Goal: Task Accomplishment & Management: Manage account settings

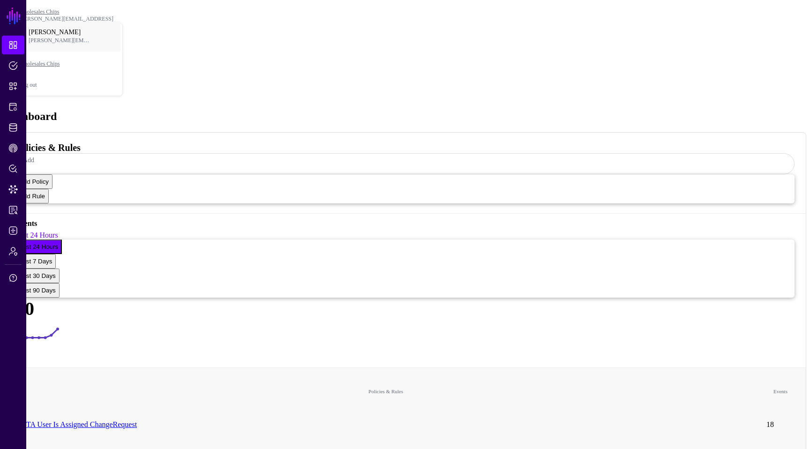
click at [765, 17] on header "Wholesales [PERSON_NAME] [PERSON_NAME][EMAIL_ADDRESS] [PERSON_NAME] [PERSON_NAM…" at bounding box center [405, 52] width 802 height 97
click at [123, 15] on div "[PERSON_NAME][EMAIL_ADDRESS]" at bounding box center [71, 18] width 104 height 7
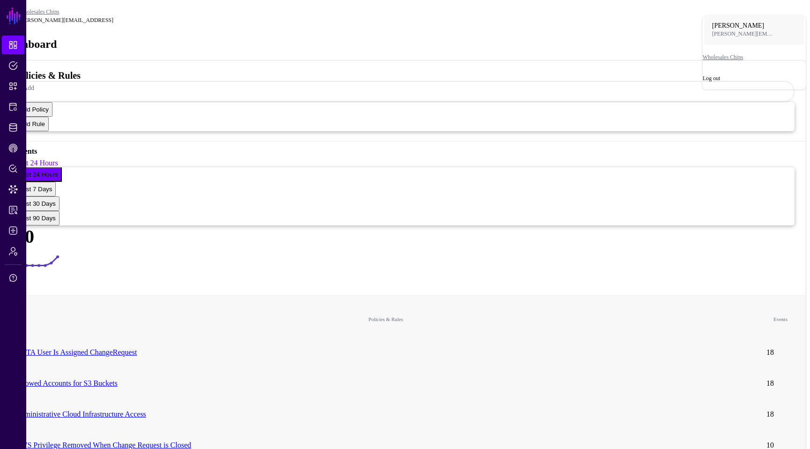
click at [727, 82] on div "Log out" at bounding box center [754, 78] width 103 height 7
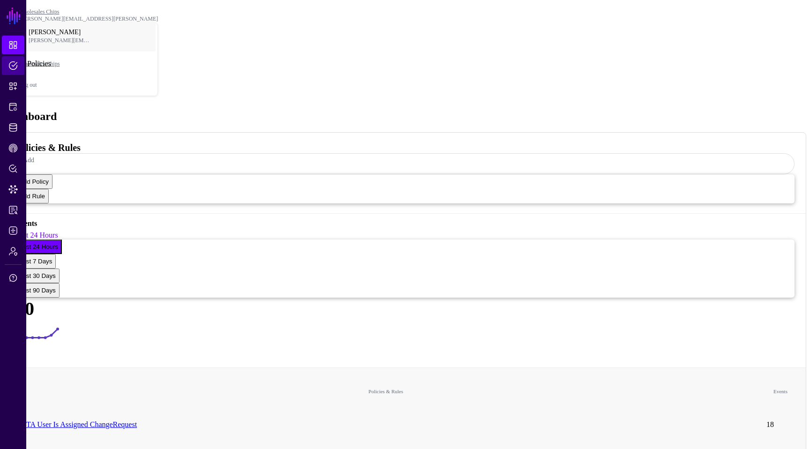
click at [14, 68] on span "Policies" at bounding box center [12, 65] width 9 height 9
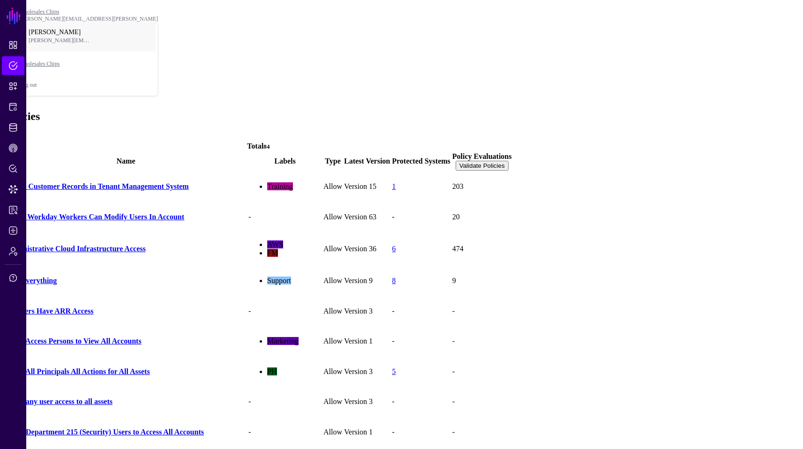
click at [258, 150] on link at bounding box center [258, 150] width 0 height 0
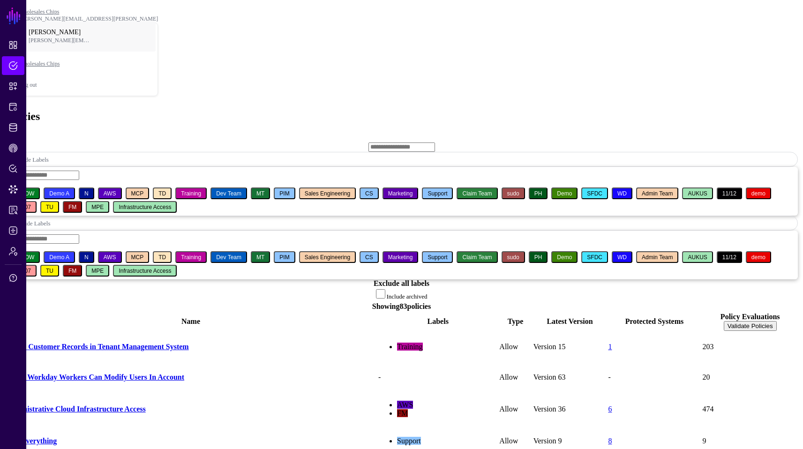
click at [368, 142] on input "text" at bounding box center [401, 146] width 67 height 9
click at [49, 156] on span "Include Labels" at bounding box center [31, 159] width 36 height 7
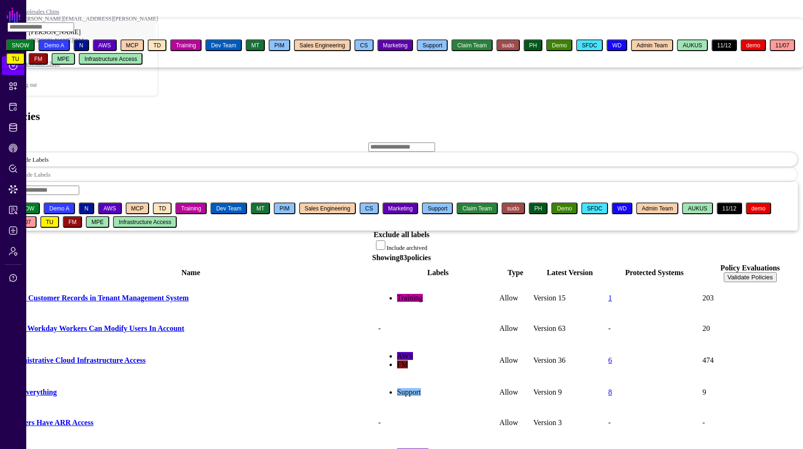
click at [248, 67] on ul "SNOW Demo A N AWS MCP TD Training Dev Team MT PIM Sales Engineering CS Marketin…" at bounding box center [401, 53] width 803 height 28
click at [111, 49] on span "AWS" at bounding box center [104, 45] width 13 height 7
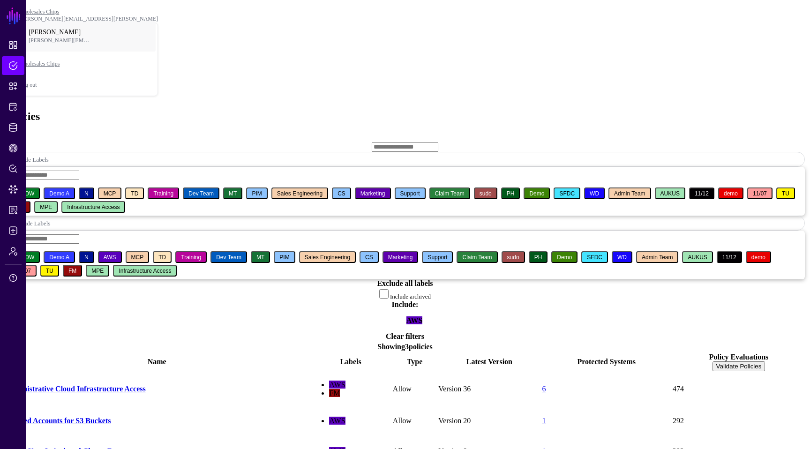
click at [126, 385] on link "Administrative Cloud Infrastructure Access" at bounding box center [75, 389] width 141 height 8
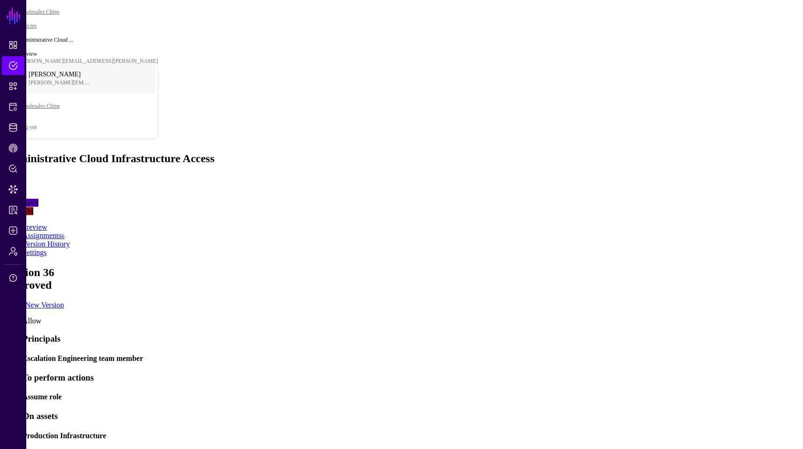
scroll to position [70, 0]
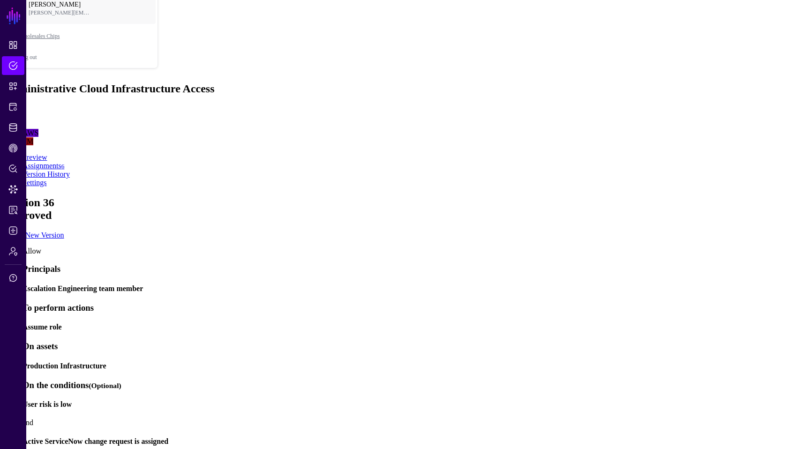
click at [272, 437] on h4 "Active ServiceNow change request is assigned" at bounding box center [410, 441] width 777 height 8
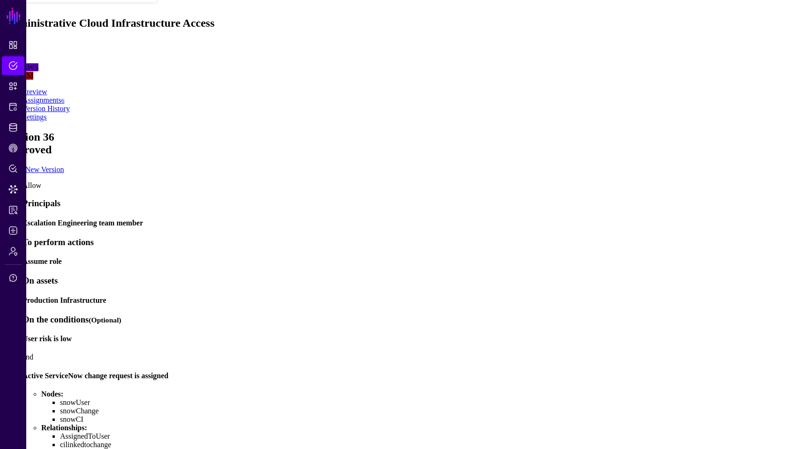
scroll to position [177, 0]
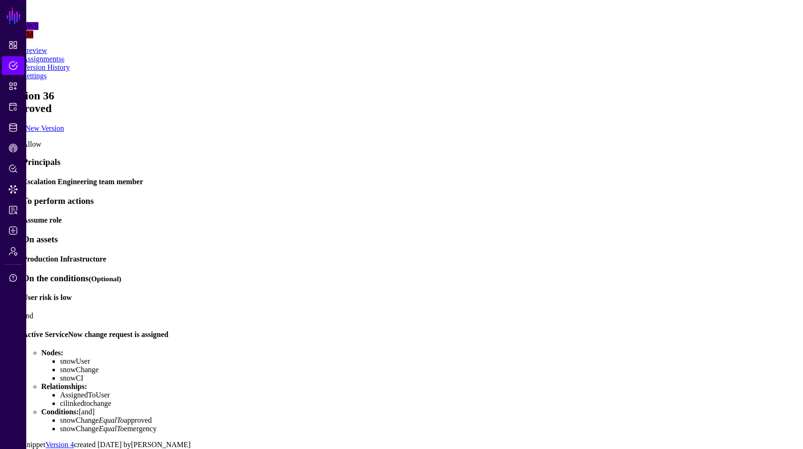
click at [74, 441] on link "Version 4" at bounding box center [59, 445] width 29 height 8
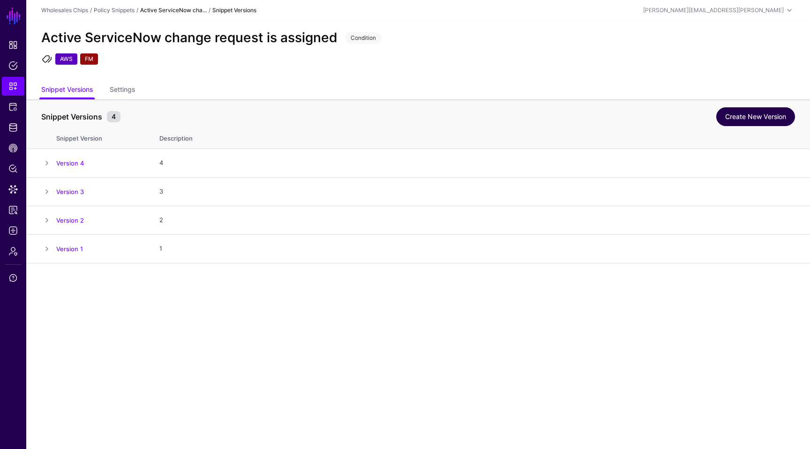
click at [740, 117] on link "Create New Version" at bounding box center [755, 116] width 79 height 19
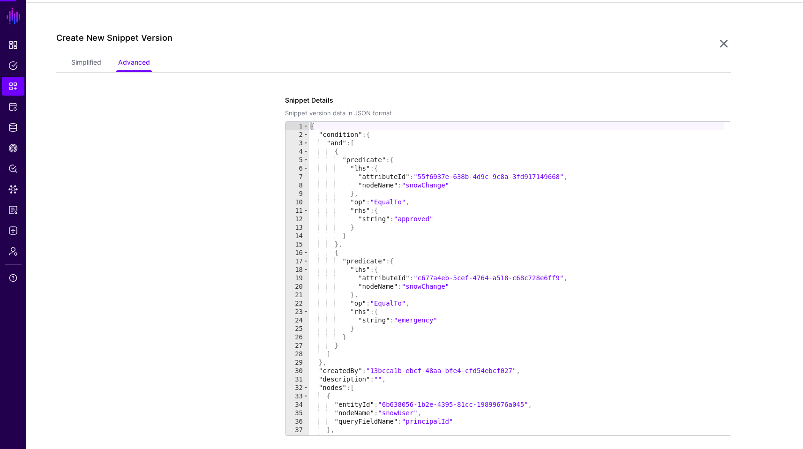
scroll to position [263, 0]
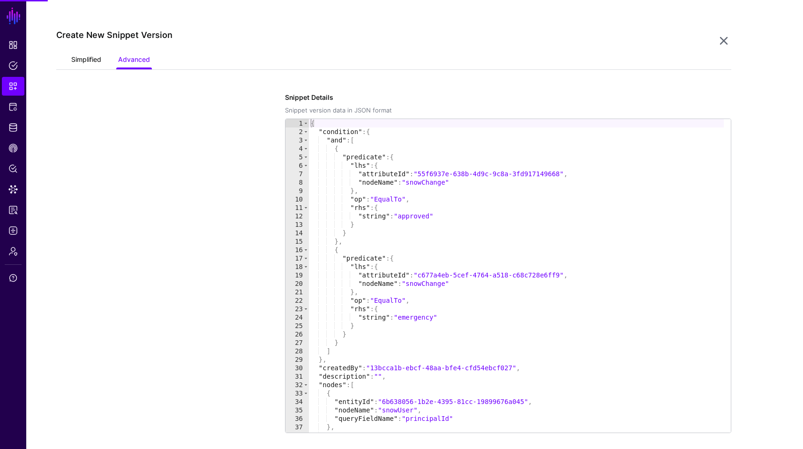
click at [91, 61] on link "Simplified" at bounding box center [86, 61] width 30 height 18
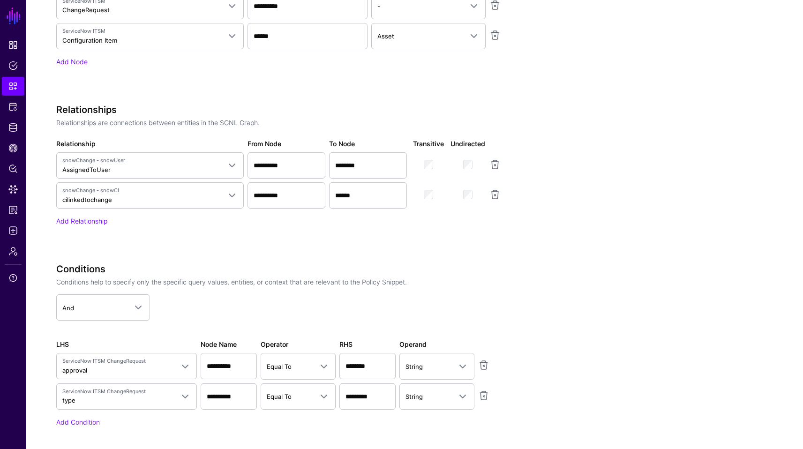
scroll to position [613, 0]
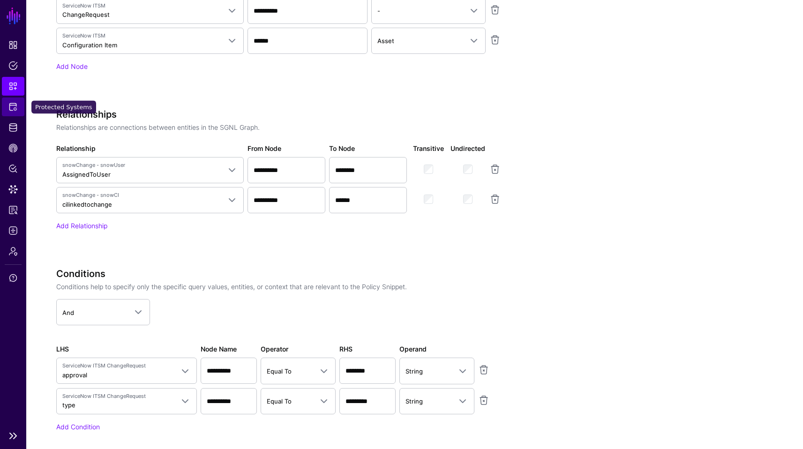
click at [15, 108] on span "Protected Systems" at bounding box center [12, 106] width 9 height 9
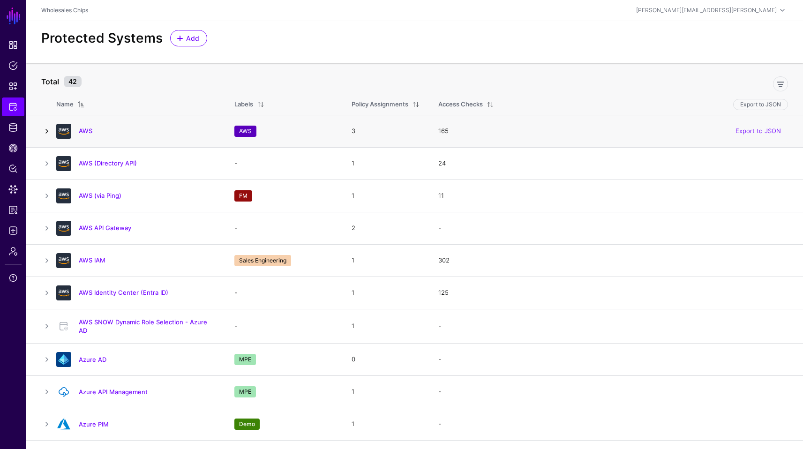
click at [49, 133] on link at bounding box center [46, 131] width 11 height 11
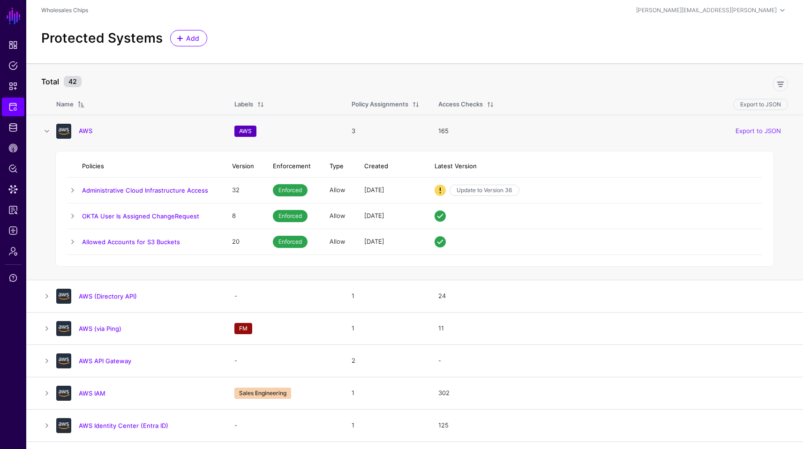
click at [293, 192] on span "Enforced" at bounding box center [290, 190] width 35 height 12
click at [75, 189] on link at bounding box center [72, 190] width 11 height 11
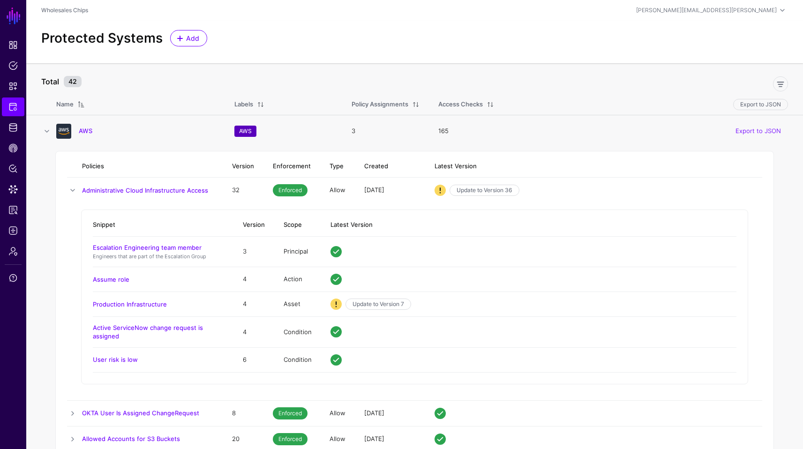
click at [163, 184] on td "Administrative Cloud Infrastructure Access" at bounding box center [152, 191] width 141 height 26
click at [361, 188] on td "3 months ago" at bounding box center [390, 191] width 70 height 26
click at [339, 188] on td "Allow" at bounding box center [337, 191] width 35 height 26
click at [88, 132] on link "AWS" at bounding box center [86, 130] width 14 height 7
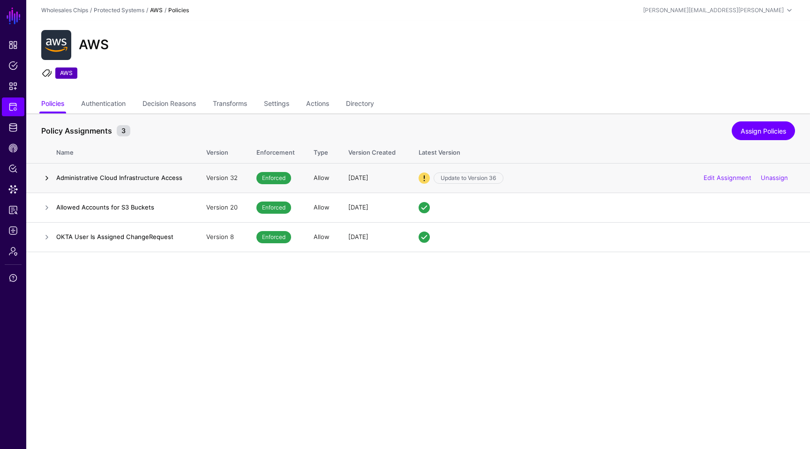
click at [46, 178] on link at bounding box center [46, 177] width 11 height 11
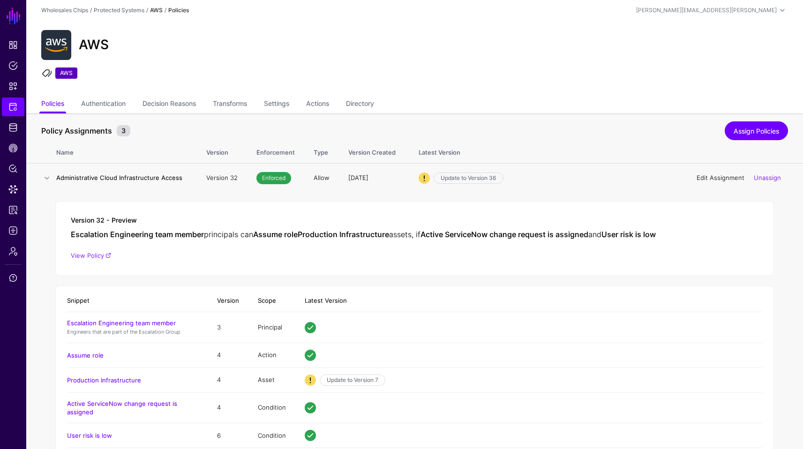
click at [713, 174] on link "Edit Assignment" at bounding box center [720, 177] width 48 height 7
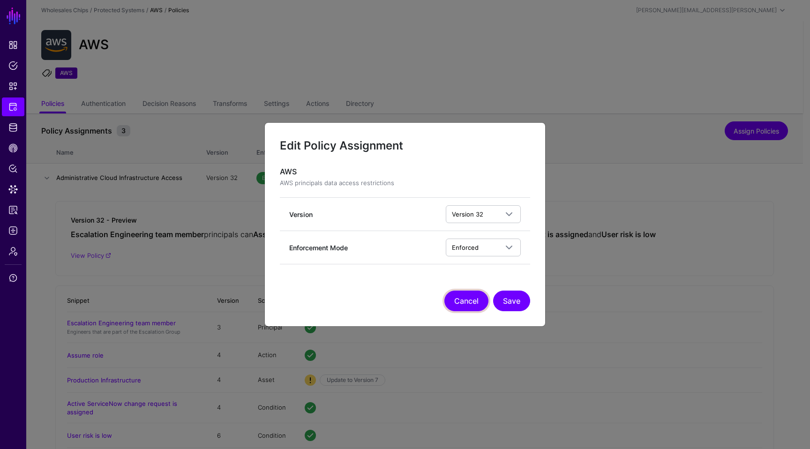
click at [474, 298] on button "Cancel" at bounding box center [466, 301] width 44 height 21
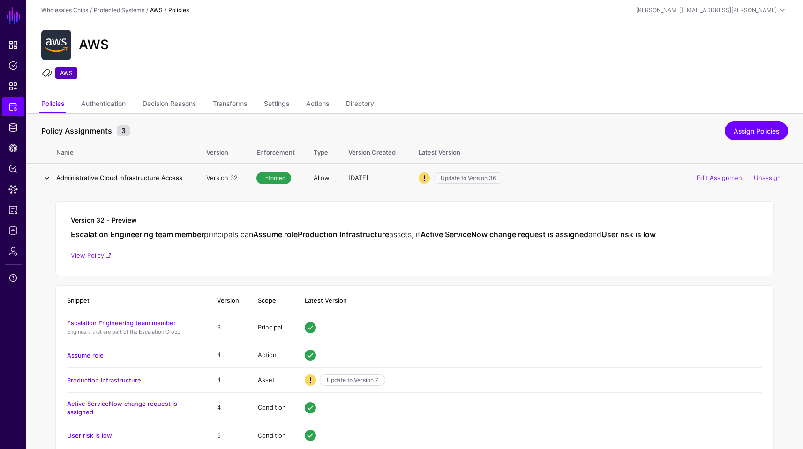
click at [47, 180] on link at bounding box center [46, 177] width 11 height 11
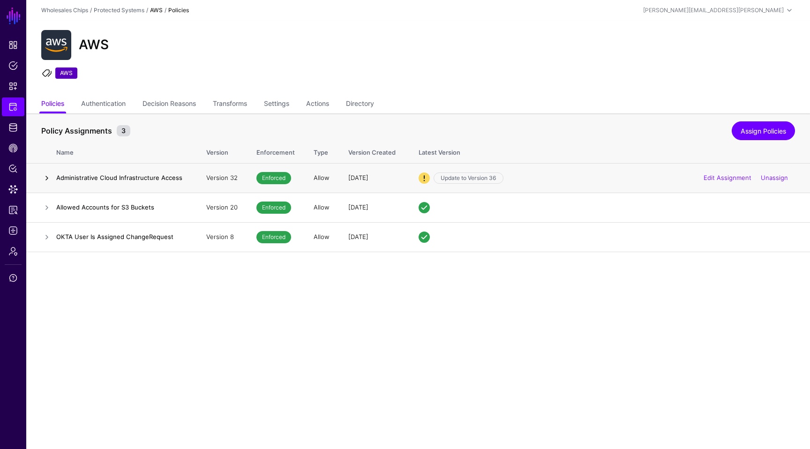
click at [48, 175] on link at bounding box center [46, 177] width 11 height 11
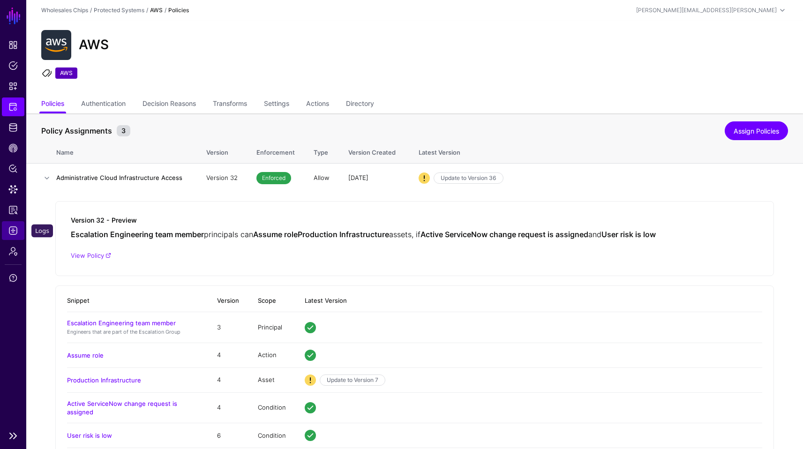
click at [14, 230] on span "Logs" at bounding box center [12, 230] width 9 height 9
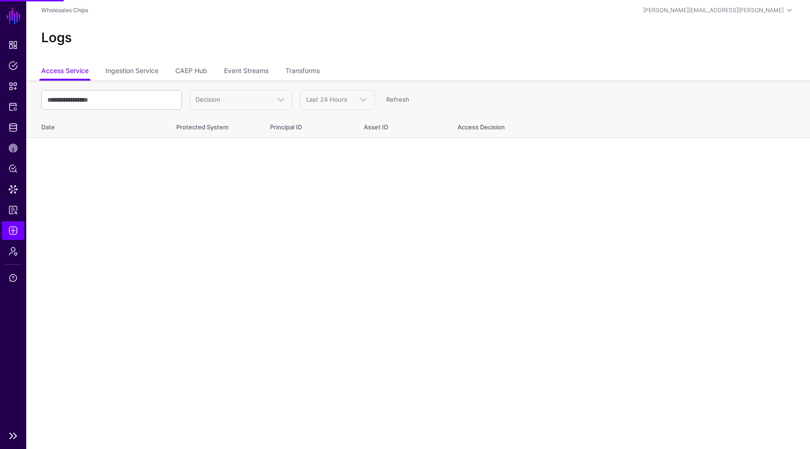
click at [12, 262] on ul "Dashboard Policies Snippets Protected Systems Identity Data Fabric CAEP Hub Pol…" at bounding box center [13, 231] width 26 height 390
click at [15, 251] on span "Admin" at bounding box center [12, 251] width 9 height 9
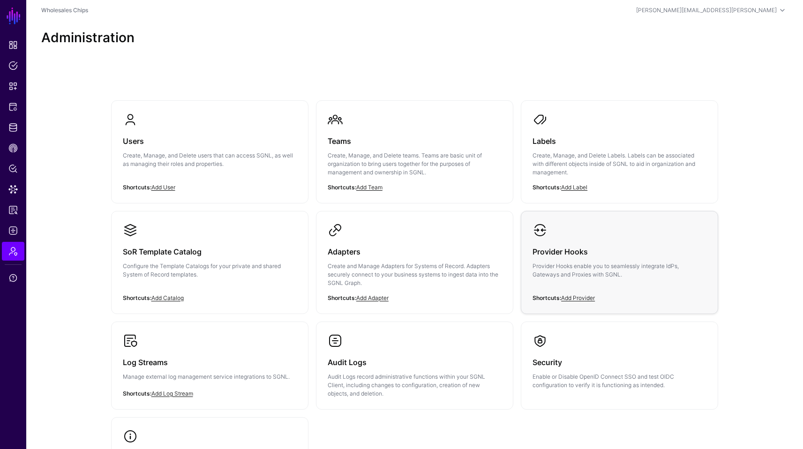
click at [574, 247] on h3 "Provider Hooks" at bounding box center [619, 251] width 174 height 13
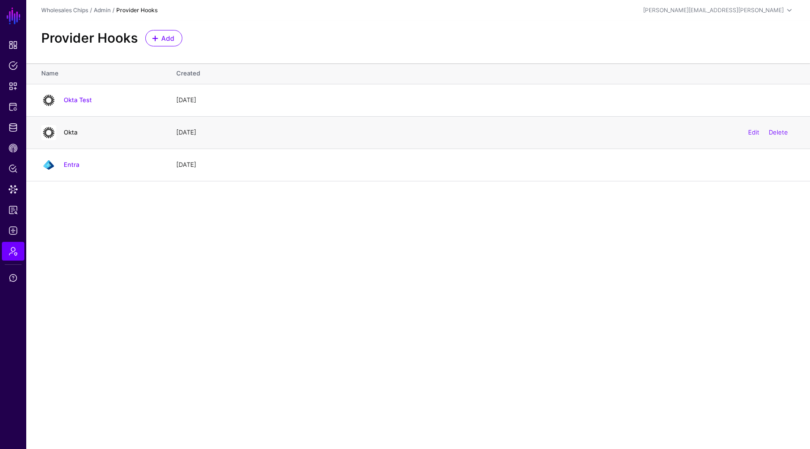
click at [76, 131] on link "Okta" at bounding box center [71, 131] width 14 height 7
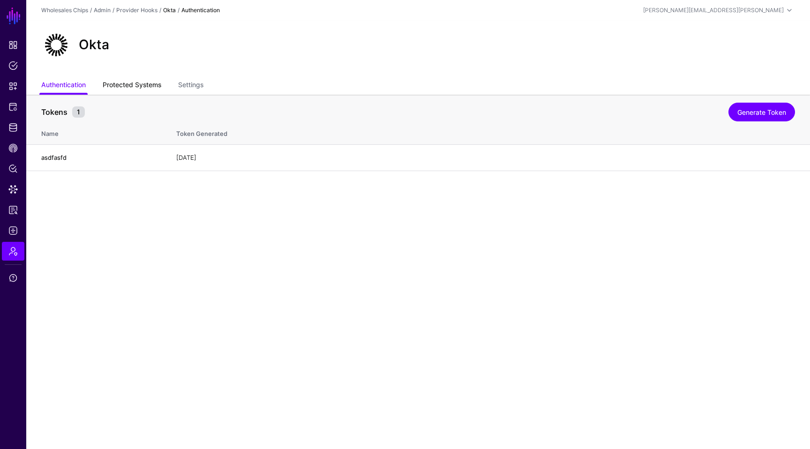
click at [123, 85] on link "Protected Systems" at bounding box center [132, 86] width 59 height 18
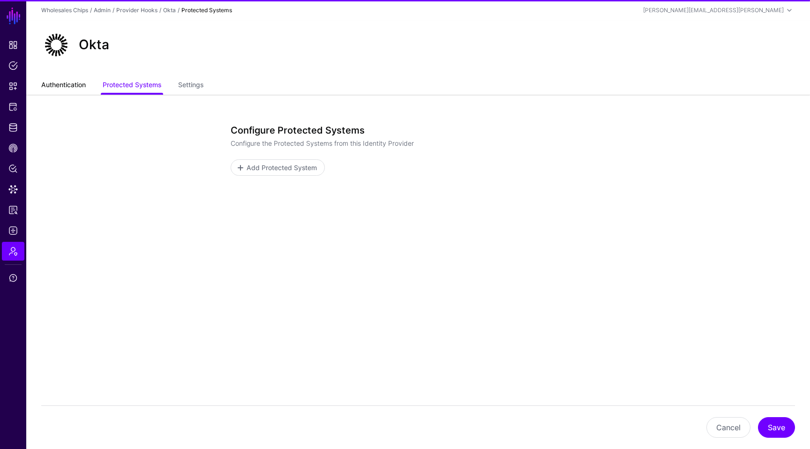
click at [71, 86] on link "Authentication" at bounding box center [63, 86] width 45 height 18
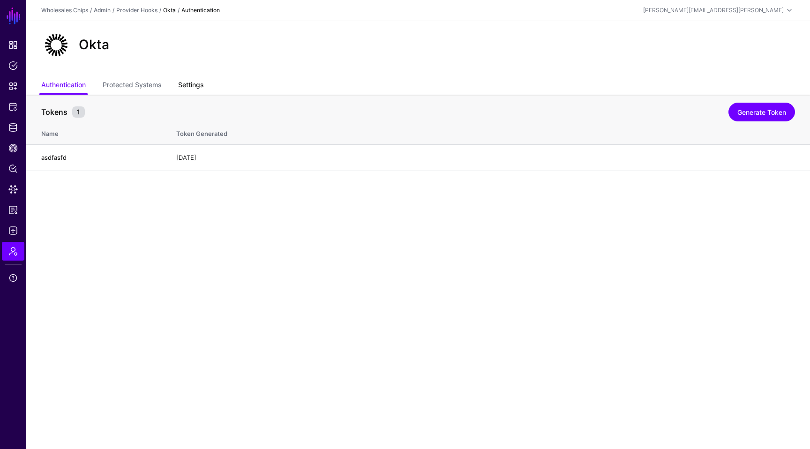
click at [191, 87] on link "Settings" at bounding box center [190, 86] width 25 height 18
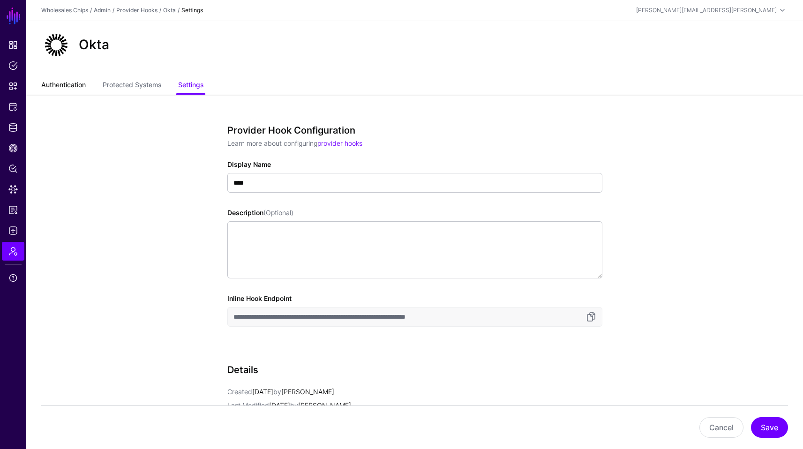
click at [67, 83] on link "Authentication" at bounding box center [63, 86] width 45 height 18
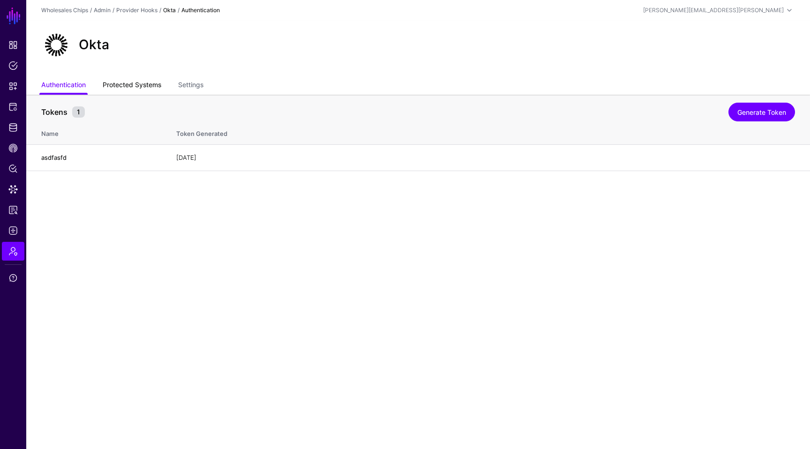
click at [121, 82] on link "Protected Systems" at bounding box center [132, 86] width 59 height 18
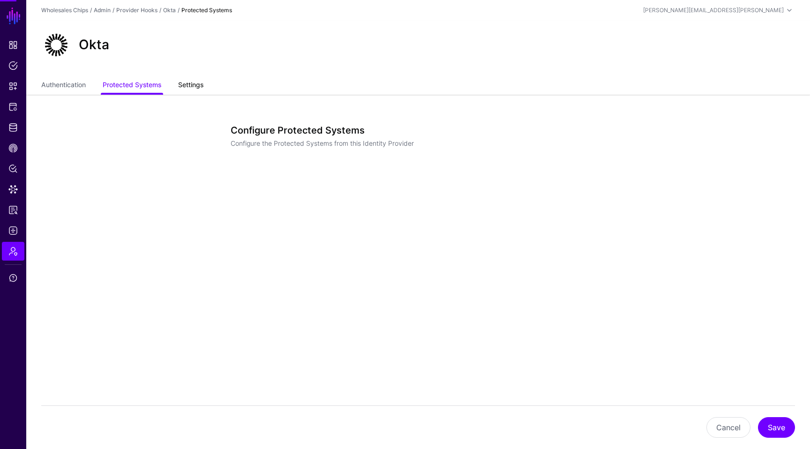
click at [192, 80] on link "Settings" at bounding box center [190, 86] width 25 height 18
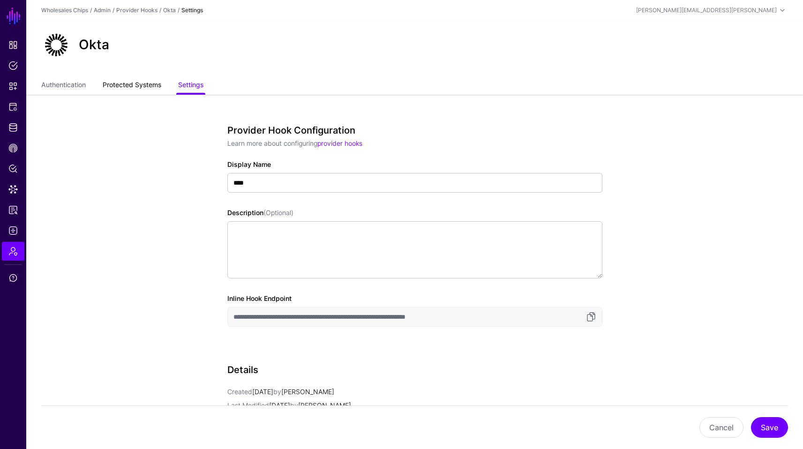
click at [137, 81] on link "Protected Systems" at bounding box center [132, 86] width 59 height 18
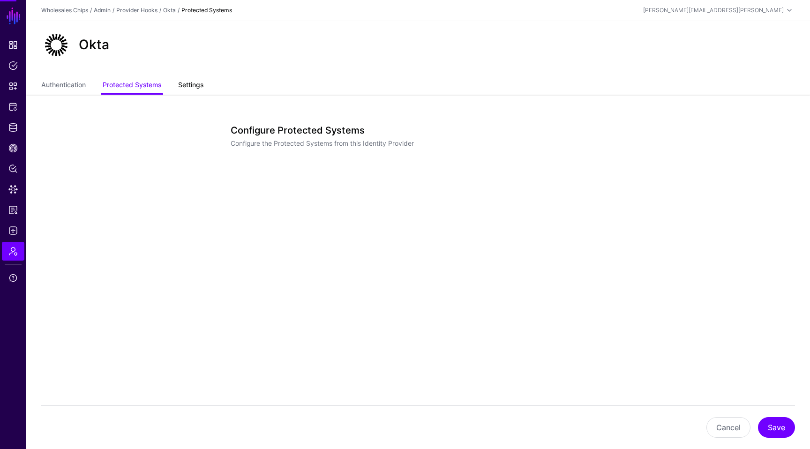
click at [191, 83] on link "Settings" at bounding box center [190, 86] width 25 height 18
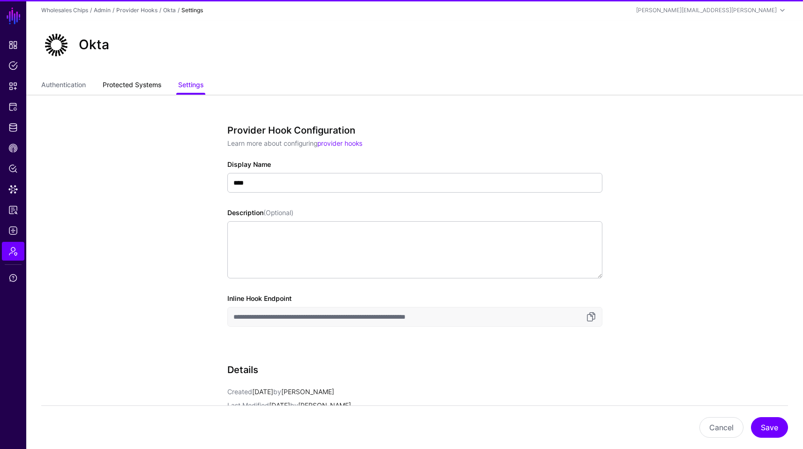
click at [132, 82] on link "Protected Systems" at bounding box center [132, 86] width 59 height 18
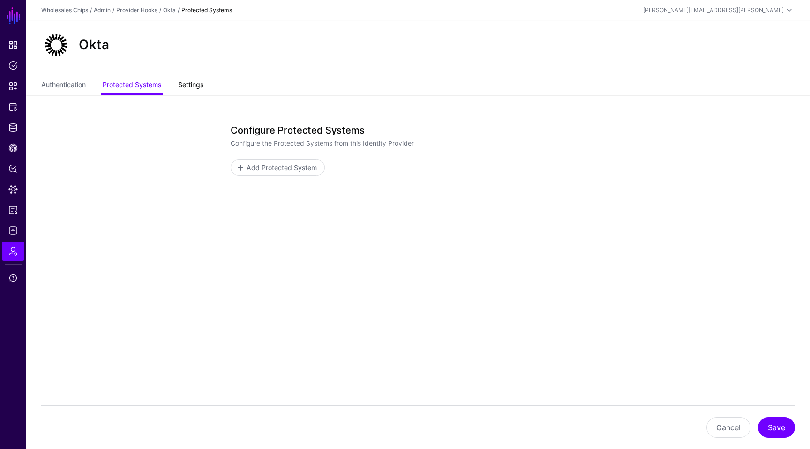
click at [194, 88] on link "Settings" at bounding box center [190, 86] width 25 height 18
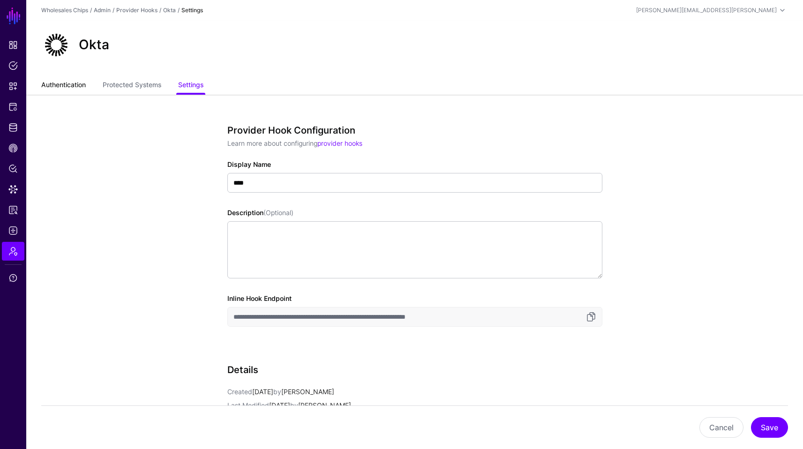
click at [77, 85] on link "Authentication" at bounding box center [63, 86] width 45 height 18
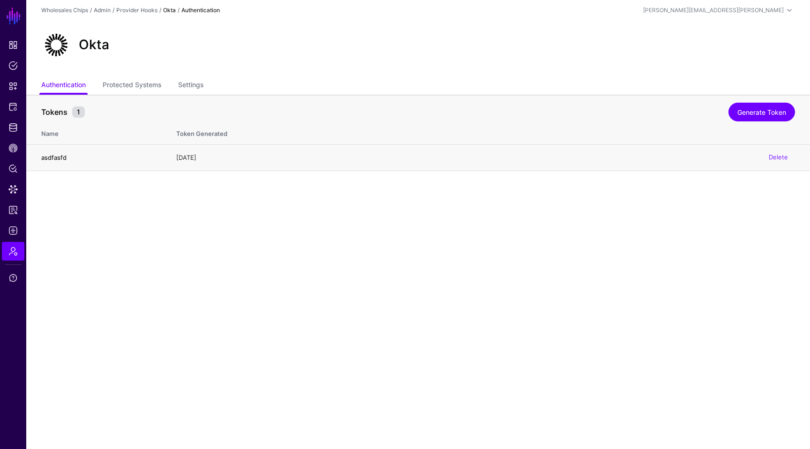
click at [62, 156] on h4 "asdfasfd" at bounding box center [99, 157] width 116 height 8
